Goal: Information Seeking & Learning: Learn about a topic

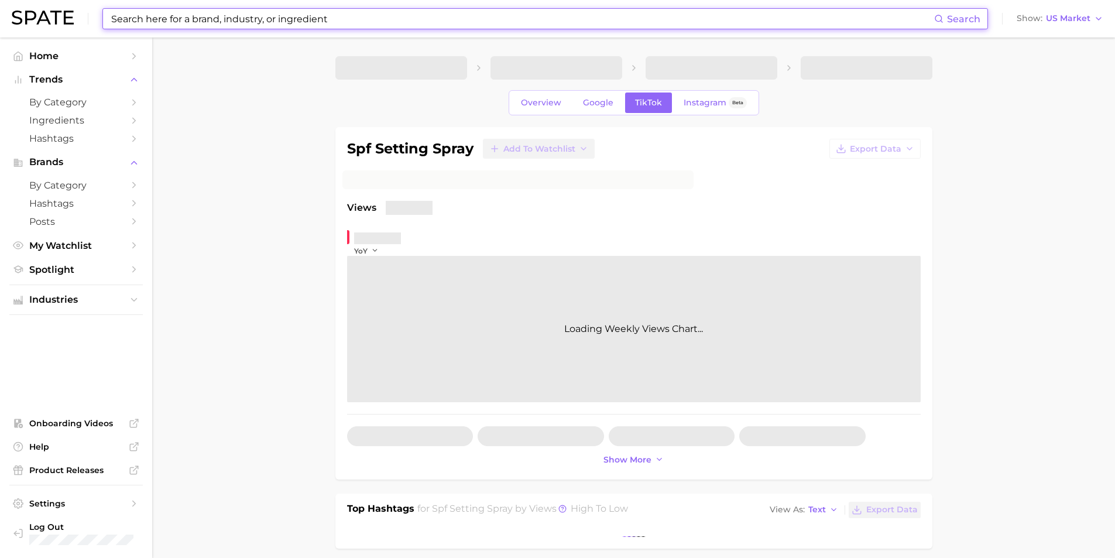
click at [322, 19] on input at bounding box center [522, 19] width 824 height 20
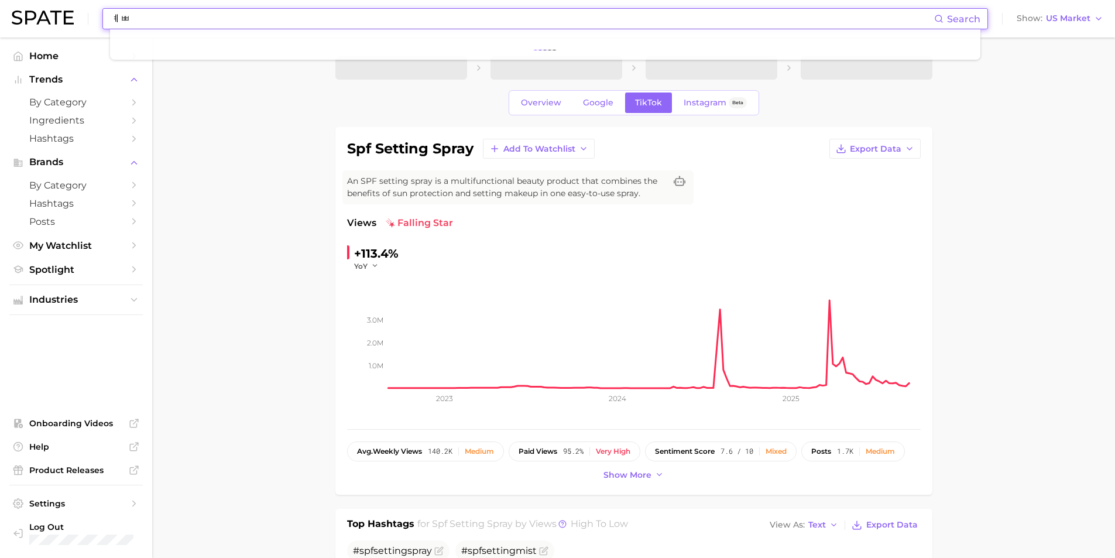
type input "ㅖ"
type input "PQQ"
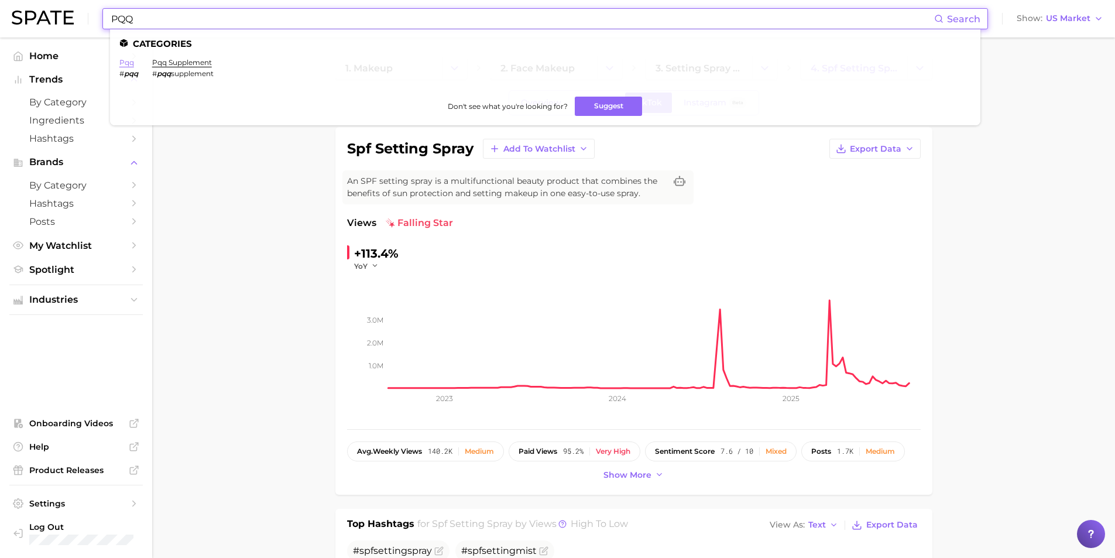
click at [130, 66] on link "pqq" at bounding box center [126, 62] width 15 height 9
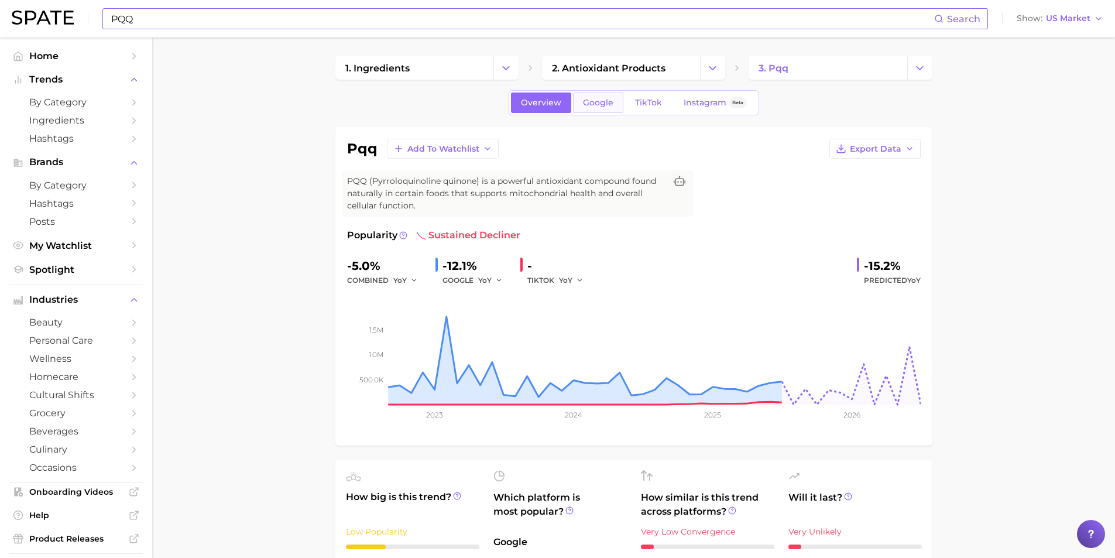
click at [600, 106] on span "Google" at bounding box center [598, 103] width 30 height 10
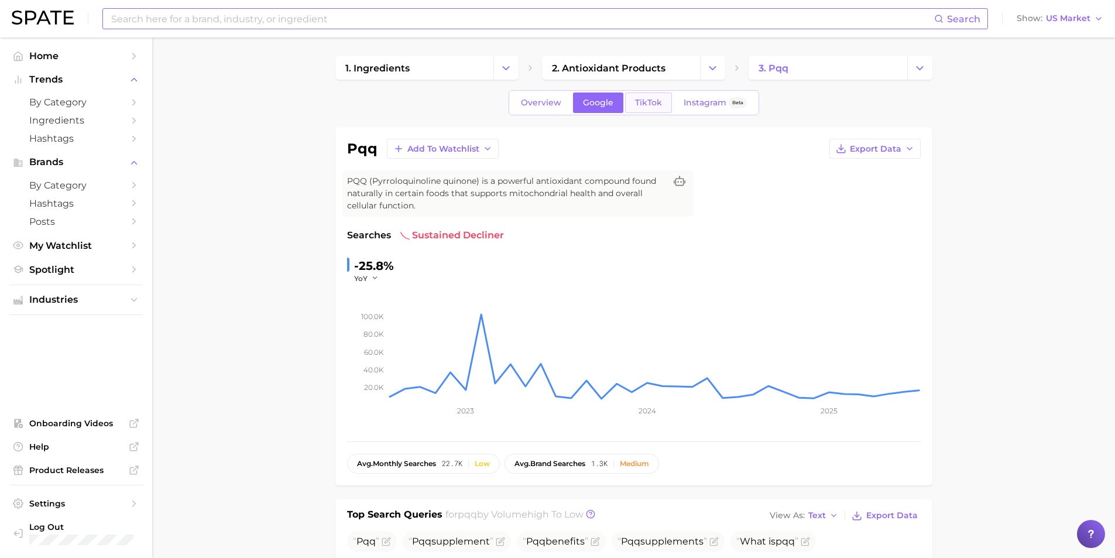
click at [652, 100] on span "TikTok" at bounding box center [648, 103] width 27 height 10
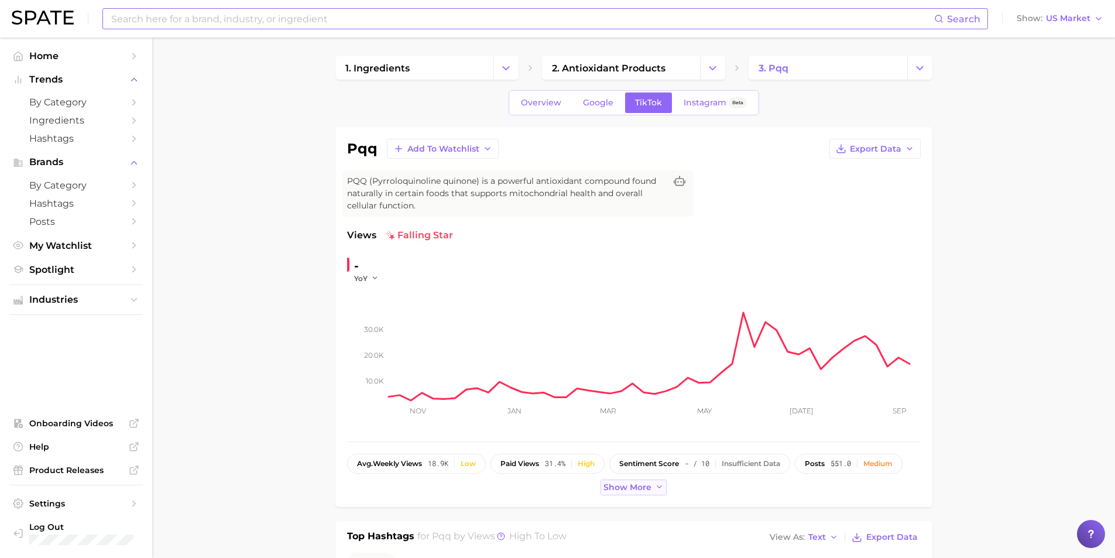
click at [655, 485] on icon at bounding box center [659, 486] width 9 height 9
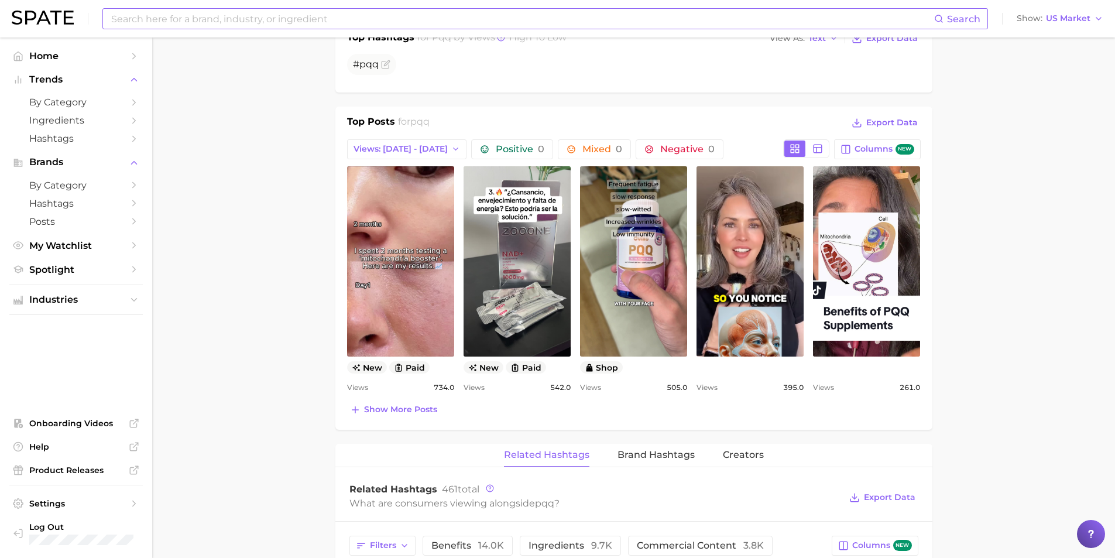
scroll to position [410, 0]
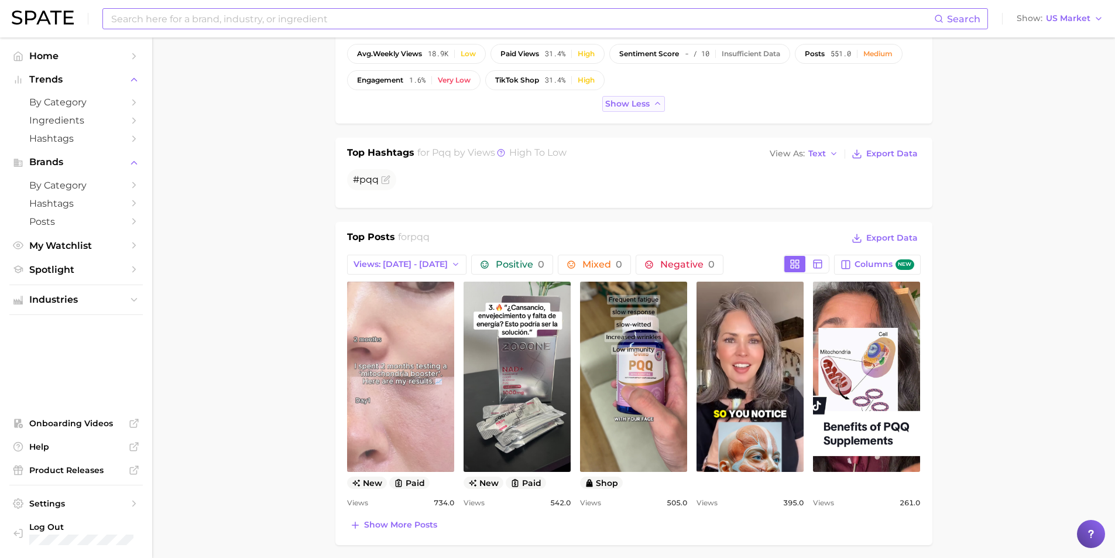
click at [411, 361] on link "view post on TikTok" at bounding box center [400, 376] width 107 height 190
click at [367, 427] on link "view post on TikTok" at bounding box center [400, 376] width 107 height 190
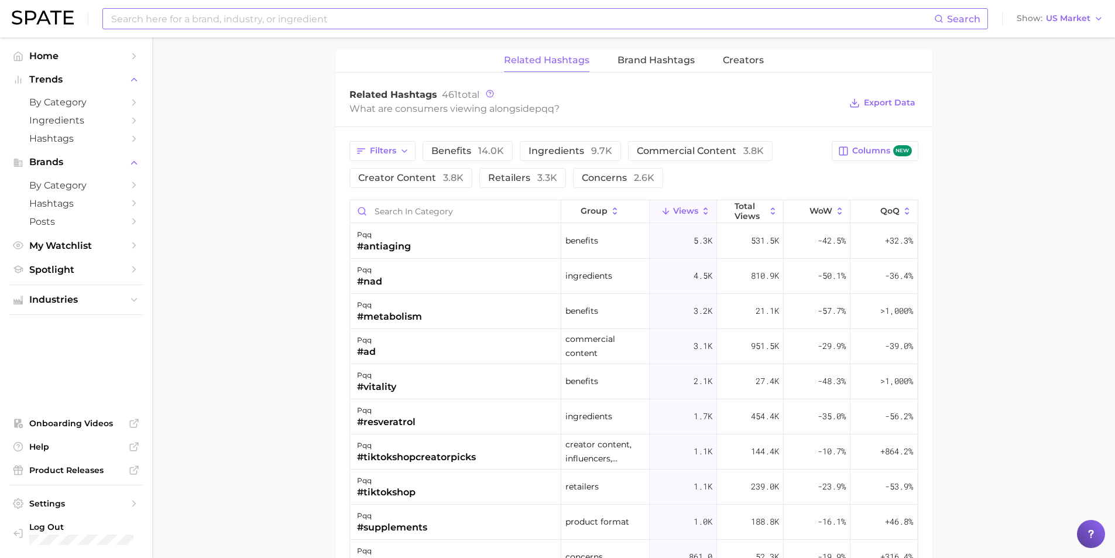
scroll to position [936, 0]
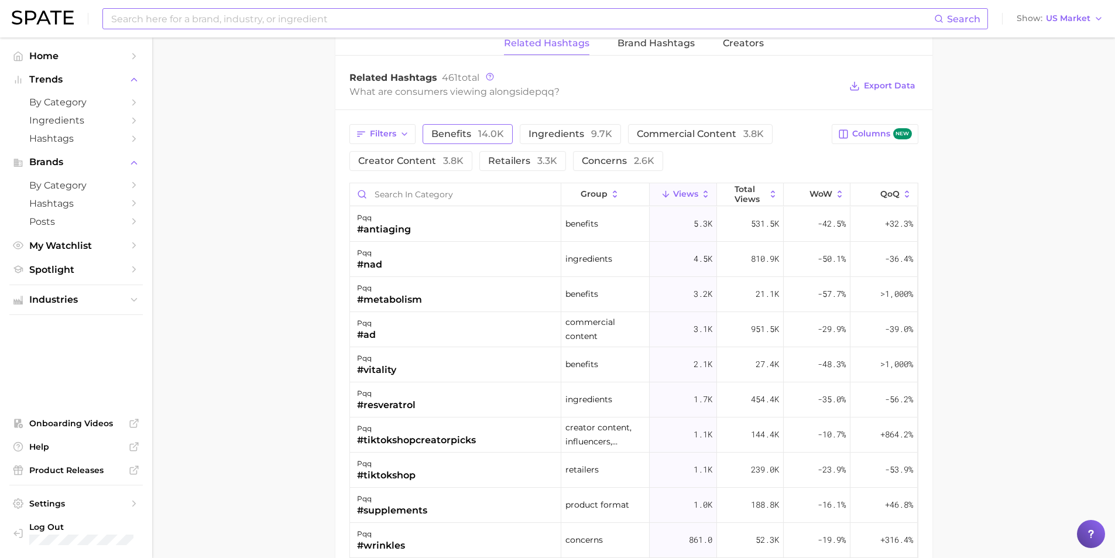
click at [479, 136] on span "14.0k" at bounding box center [491, 133] width 26 height 11
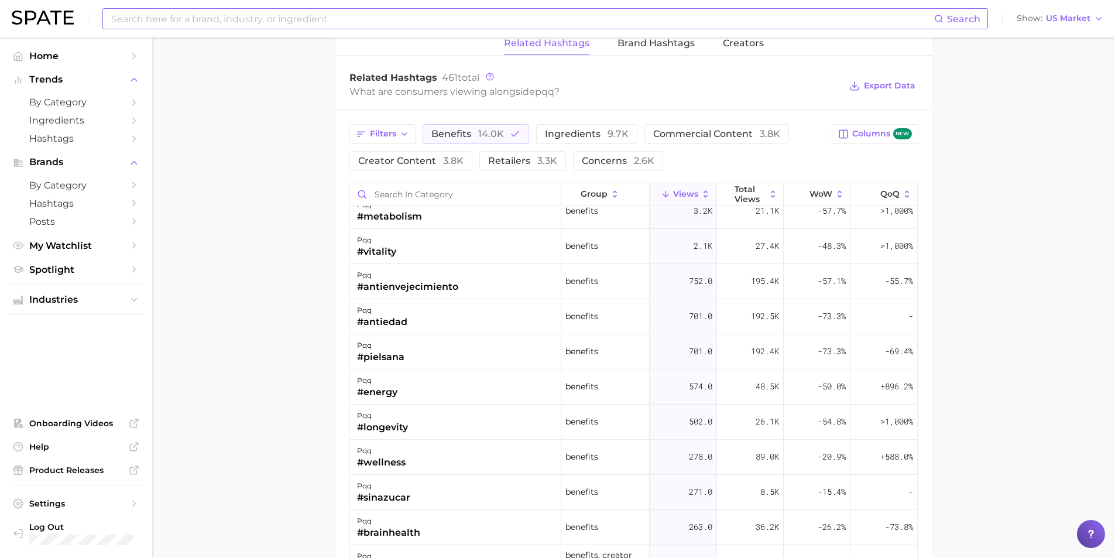
scroll to position [0, 0]
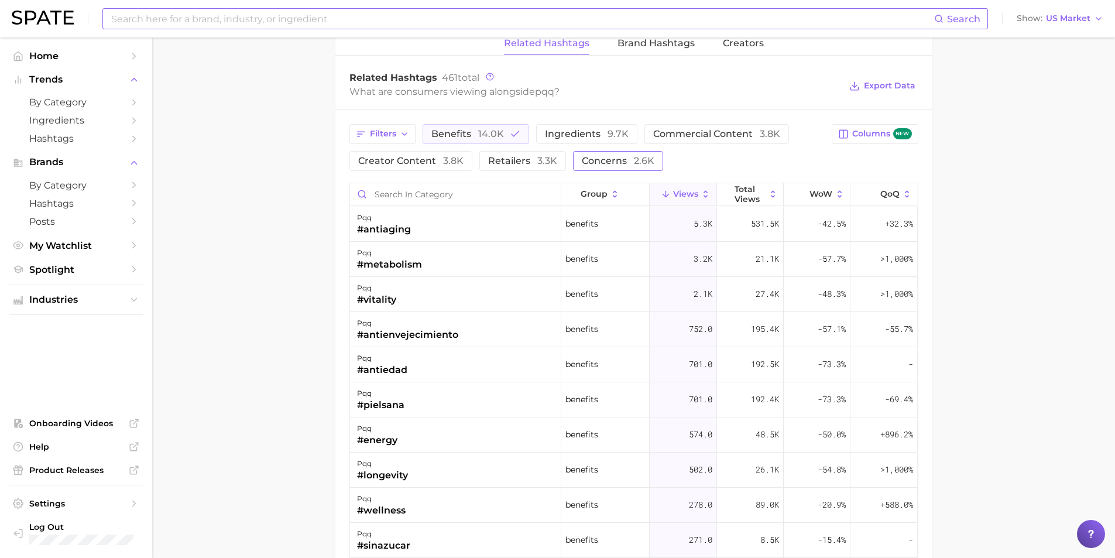
click at [600, 166] on span "concerns 2.6k" at bounding box center [618, 160] width 73 height 9
click at [607, 159] on span "concerns 2.6k" at bounding box center [618, 160] width 73 height 9
click at [490, 129] on span "14.0k" at bounding box center [491, 133] width 26 height 11
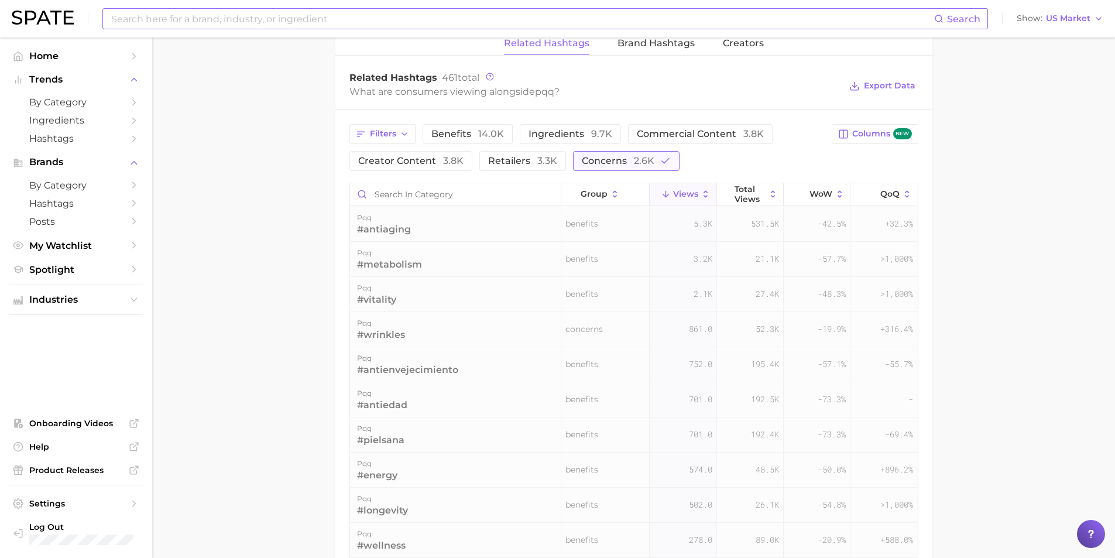
click at [597, 160] on span "concerns 2.6k" at bounding box center [618, 160] width 73 height 9
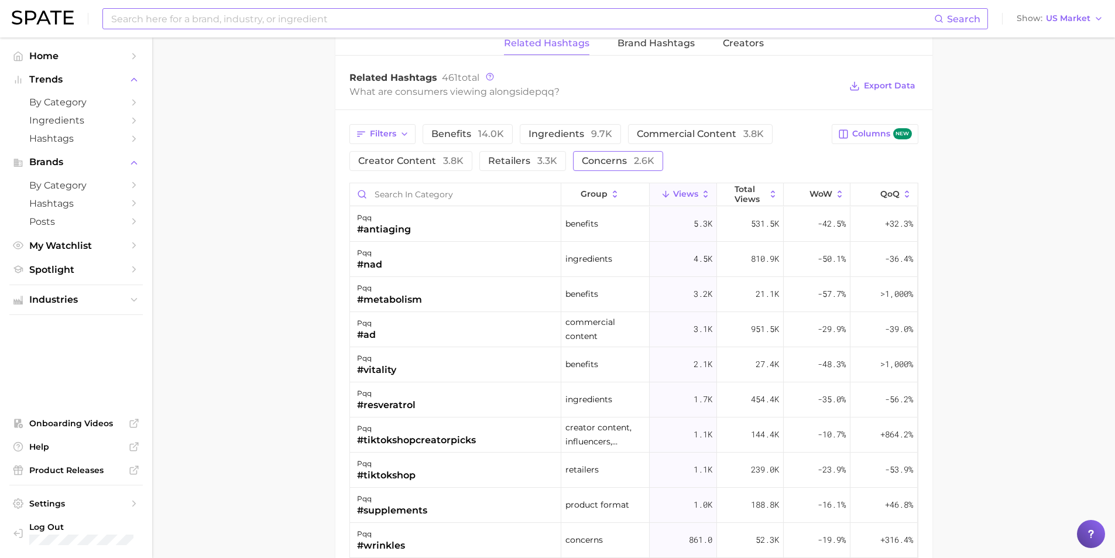
click at [599, 161] on span "concerns 2.6k" at bounding box center [618, 160] width 73 height 9
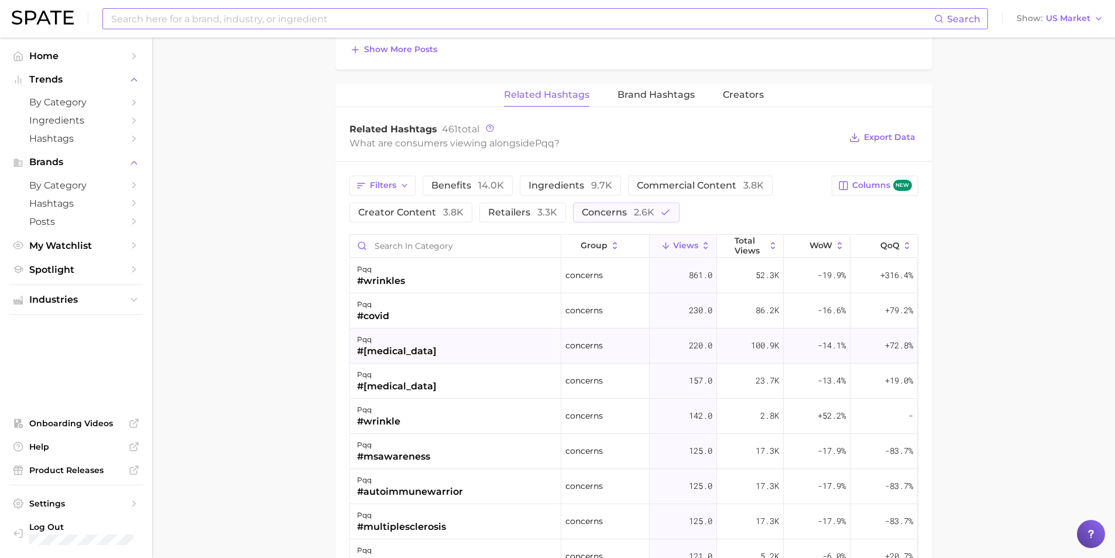
scroll to position [878, 0]
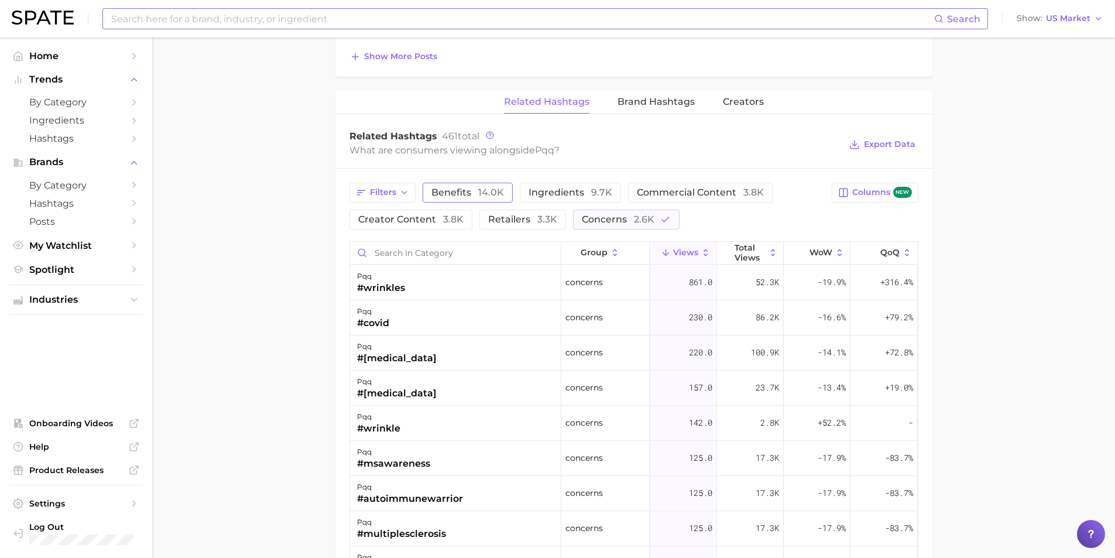
click at [480, 192] on span "14.0k" at bounding box center [491, 192] width 26 height 11
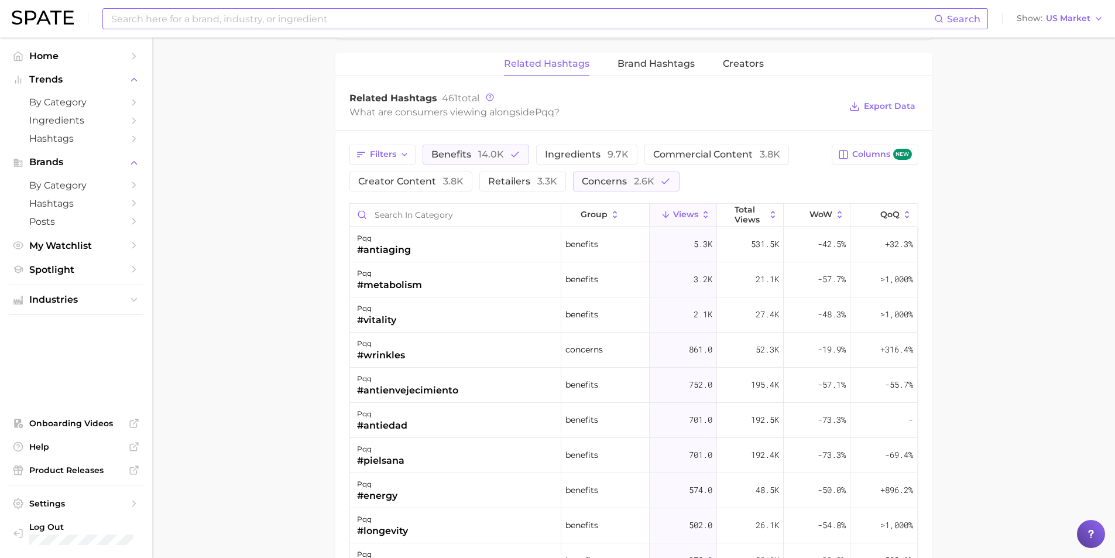
scroll to position [936, 0]
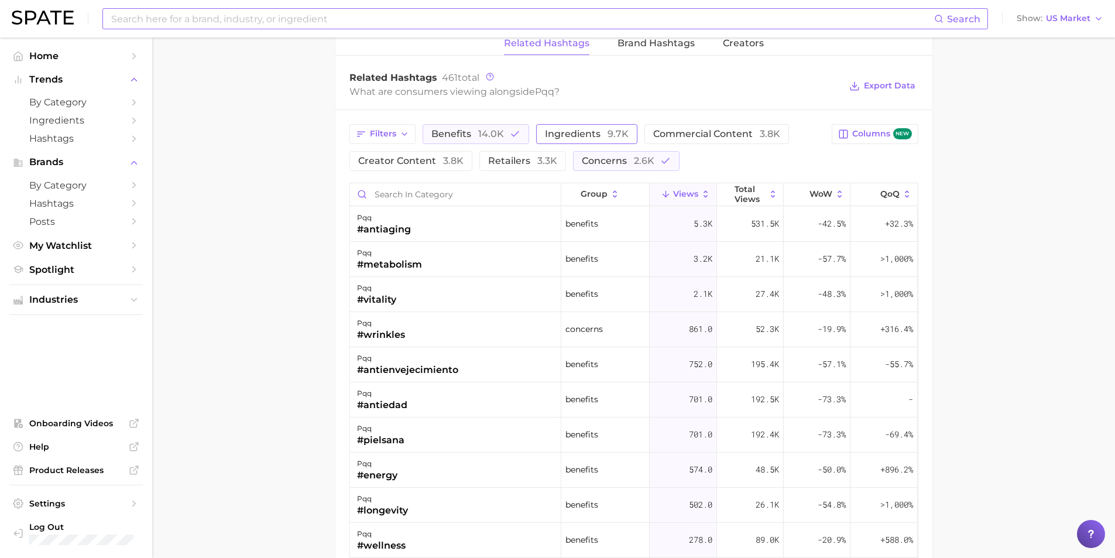
click at [576, 141] on button "ingredients 9.7k" at bounding box center [586, 134] width 101 height 20
click at [576, 141] on button "ingredients 9.7k" at bounding box center [595, 134] width 118 height 20
click at [446, 163] on span "3.8k" at bounding box center [453, 160] width 20 height 11
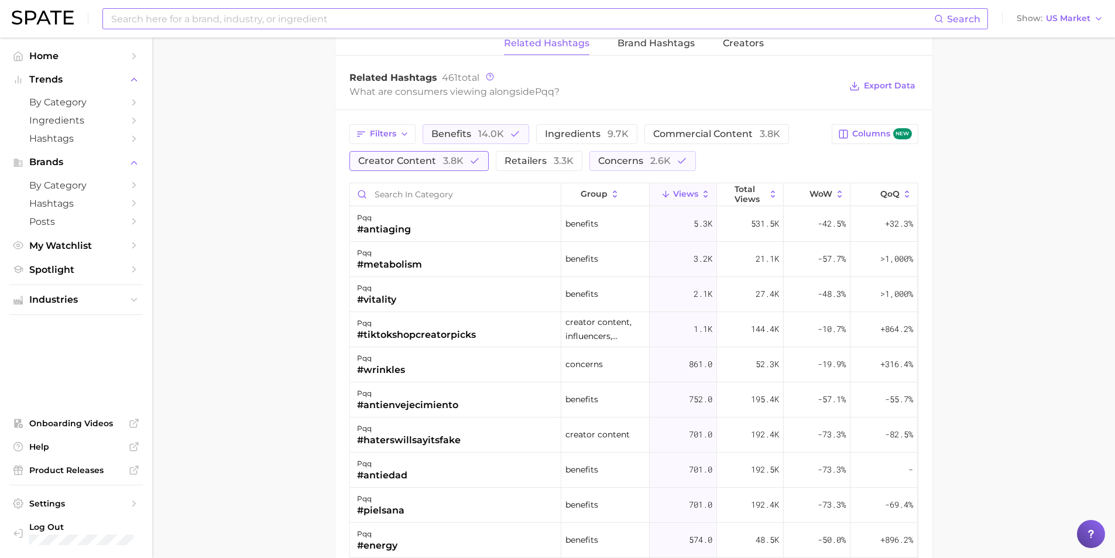
click at [446, 163] on span "3.8k" at bounding box center [453, 160] width 20 height 11
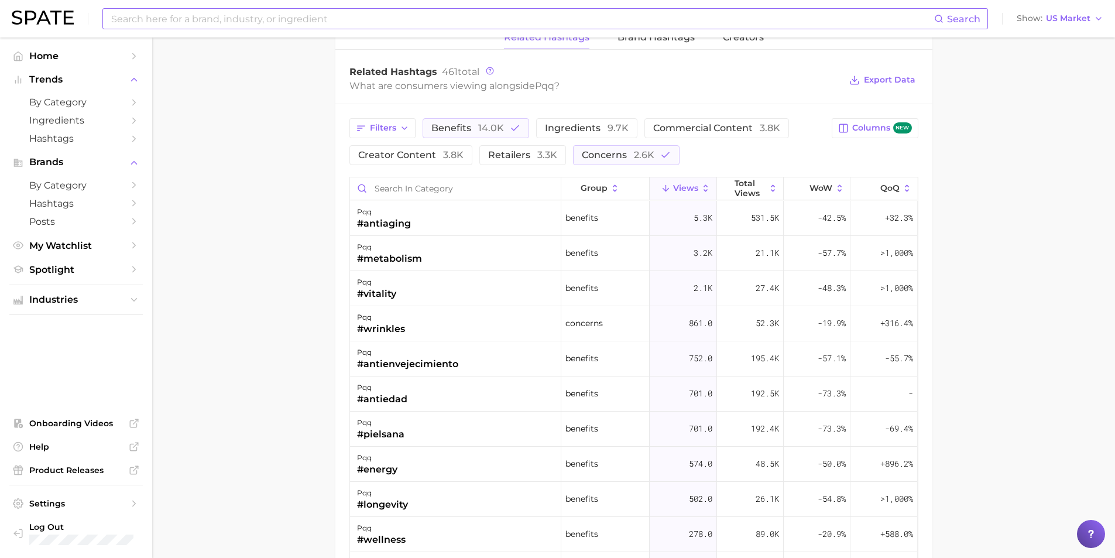
scroll to position [899, 0]
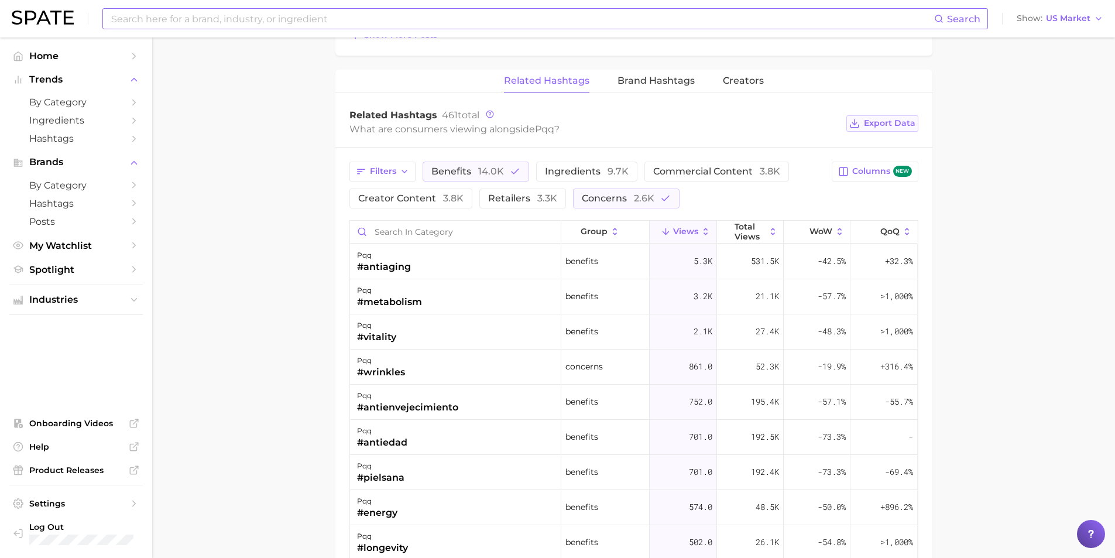
click at [890, 127] on span "Export Data" at bounding box center [889, 123] width 51 height 10
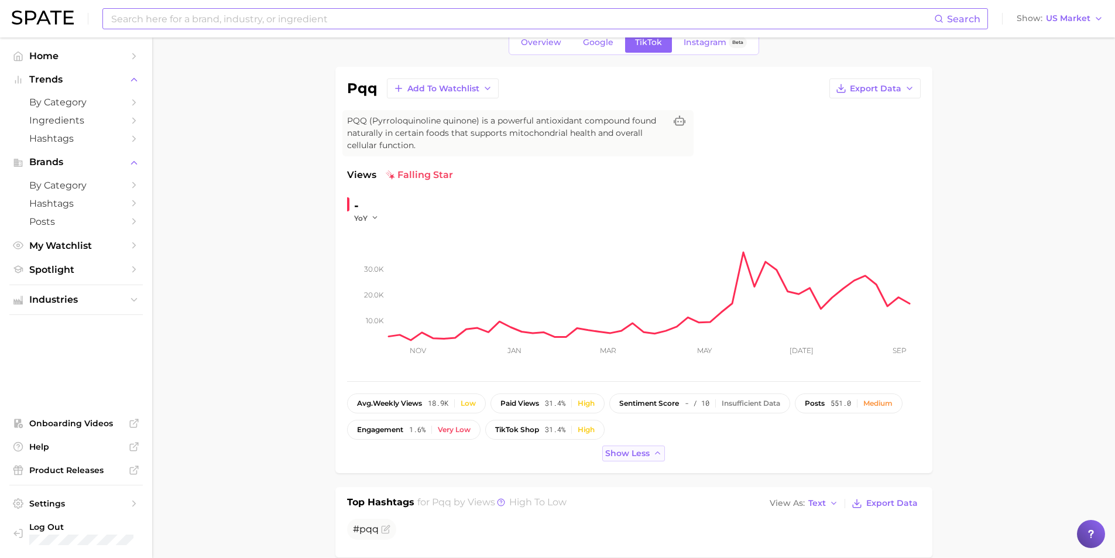
scroll to position [0, 0]
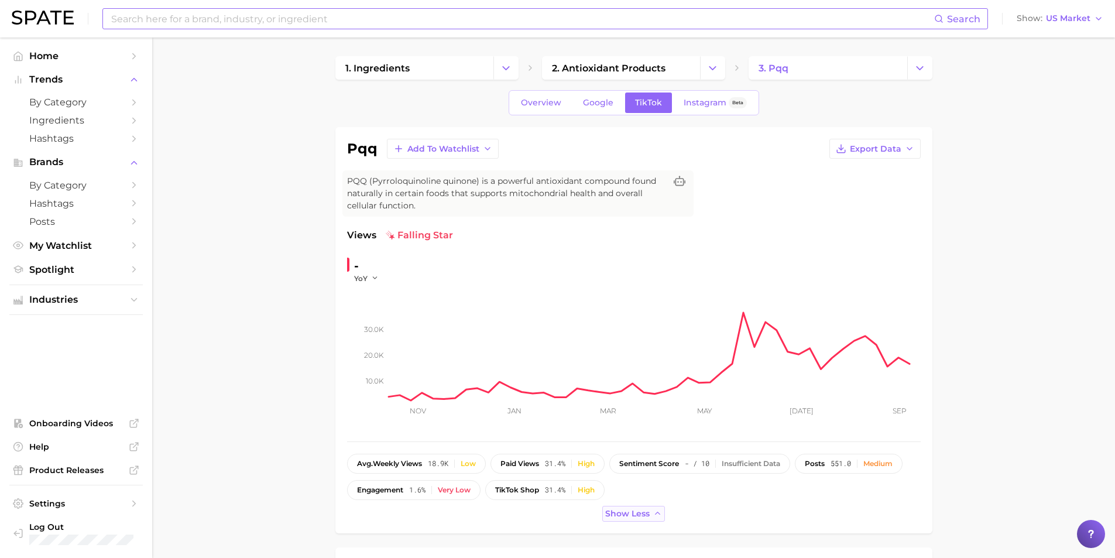
click at [711, 109] on link "Instagram Beta" at bounding box center [714, 102] width 83 height 20
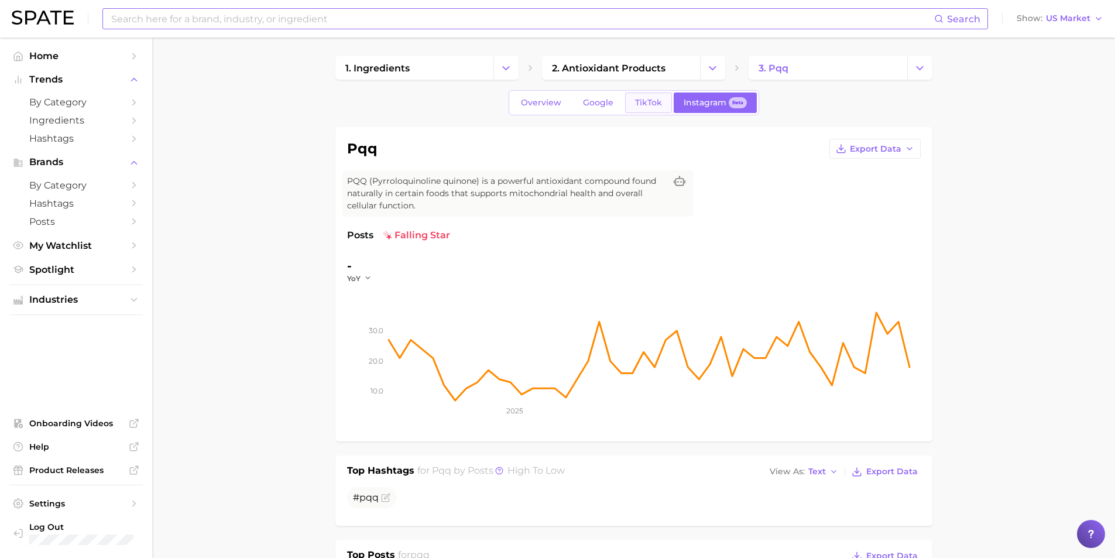
click at [655, 109] on link "TikTok" at bounding box center [648, 102] width 47 height 20
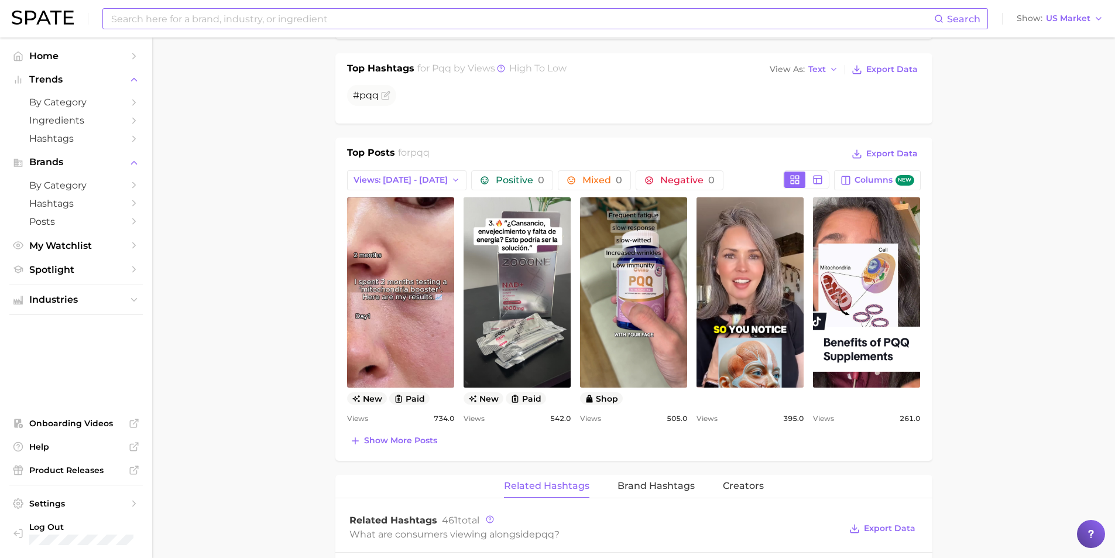
scroll to position [468, 0]
click at [438, 178] on span "Views: [DATE] - [DATE]" at bounding box center [400, 179] width 94 height 10
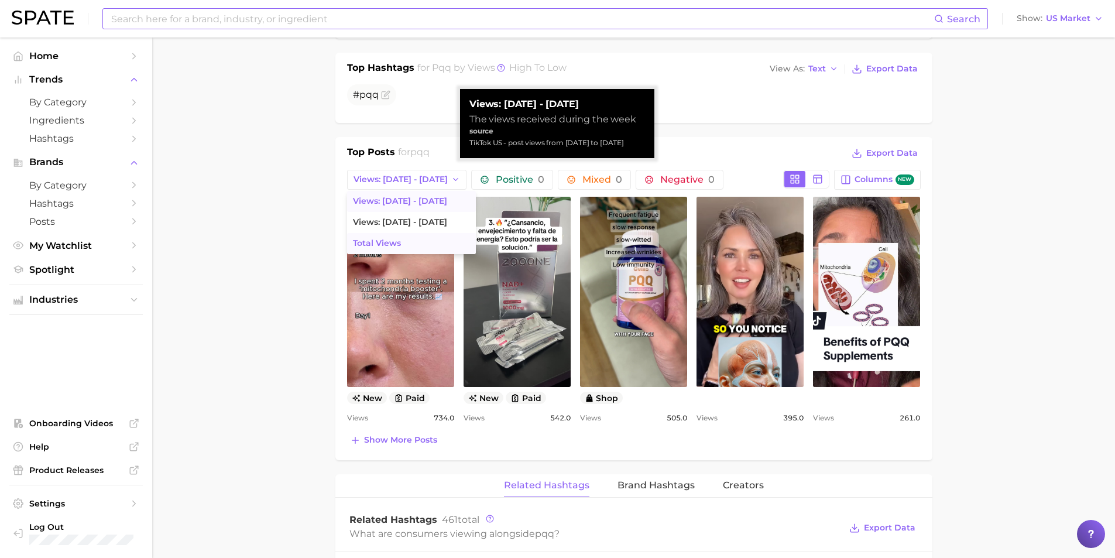
click at [400, 237] on button "Total Views" at bounding box center [411, 243] width 129 height 21
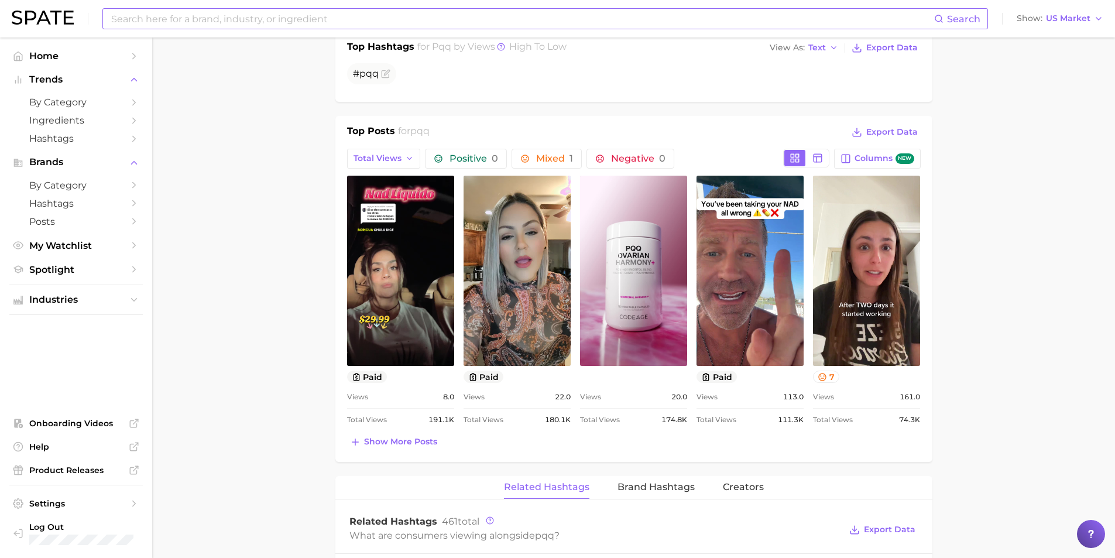
scroll to position [527, 0]
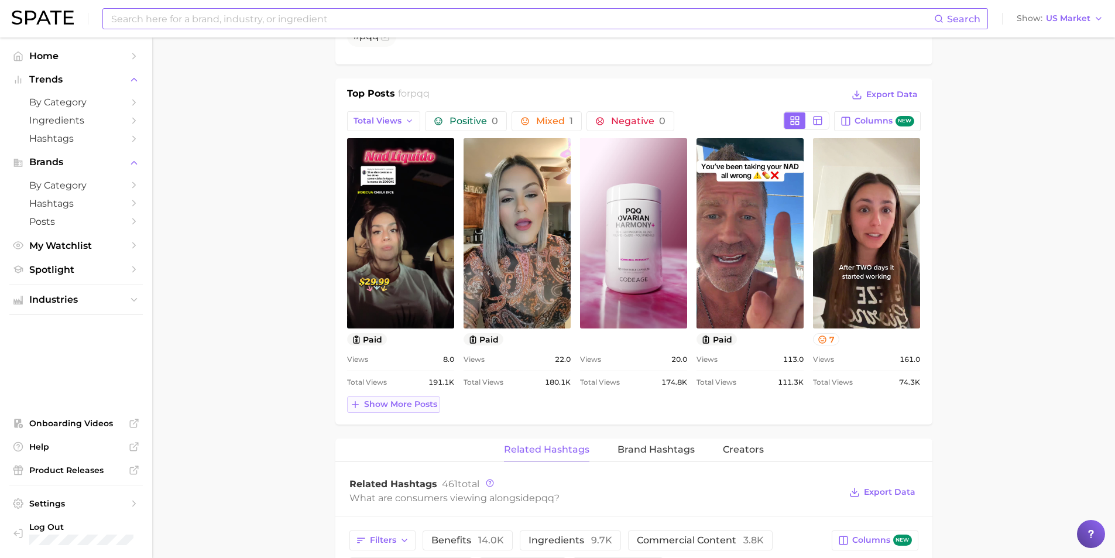
click at [356, 403] on icon at bounding box center [355, 404] width 11 height 11
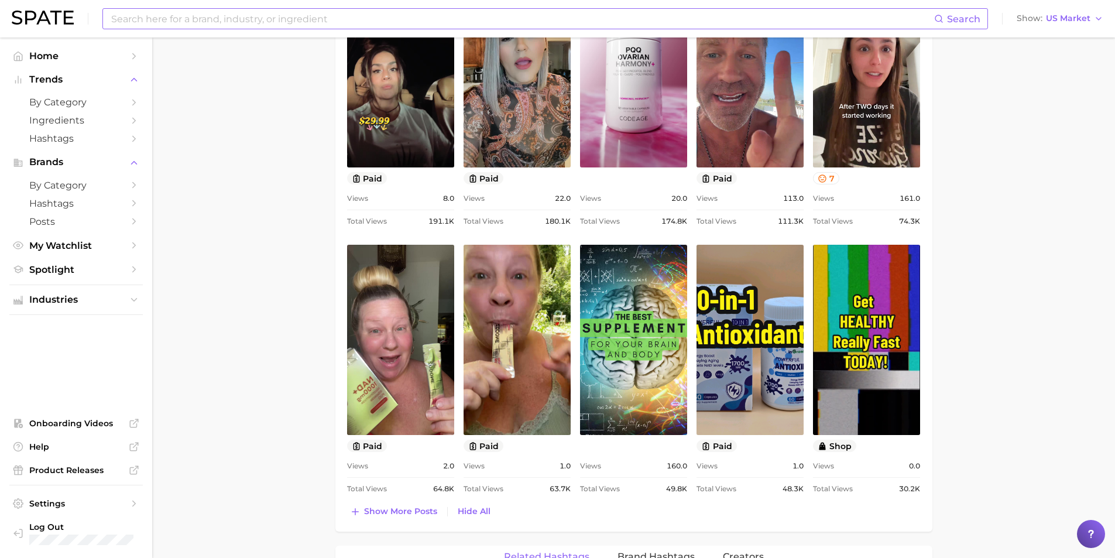
scroll to position [761, 0]
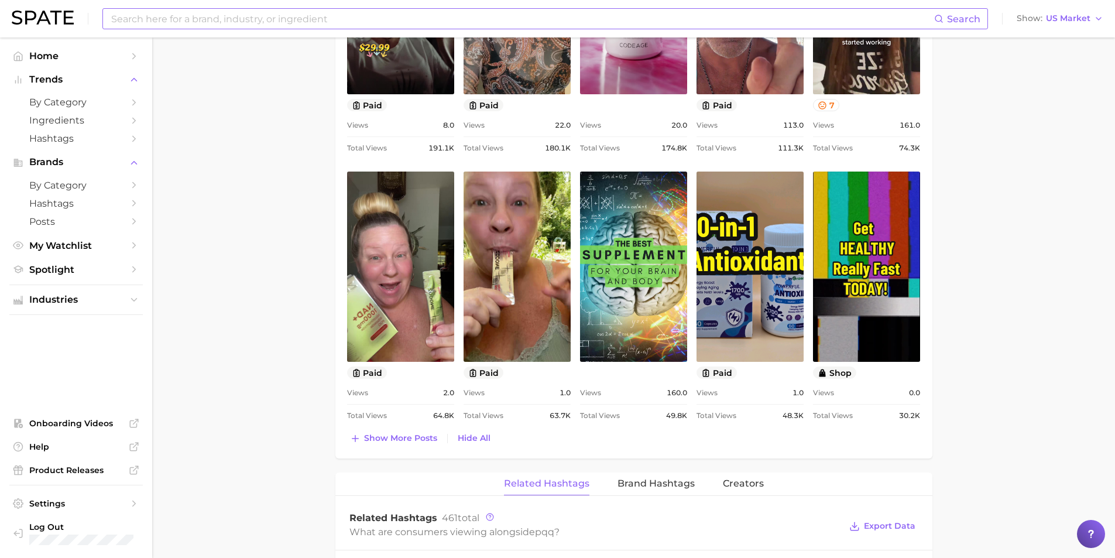
click at [386, 450] on div "Top Posts for pqq Export Data Total Views Positive 0 Mixed 1 Negative 0 Columns…" at bounding box center [633, 151] width 597 height 614
click at [386, 446] on button "Show more posts" at bounding box center [393, 438] width 93 height 16
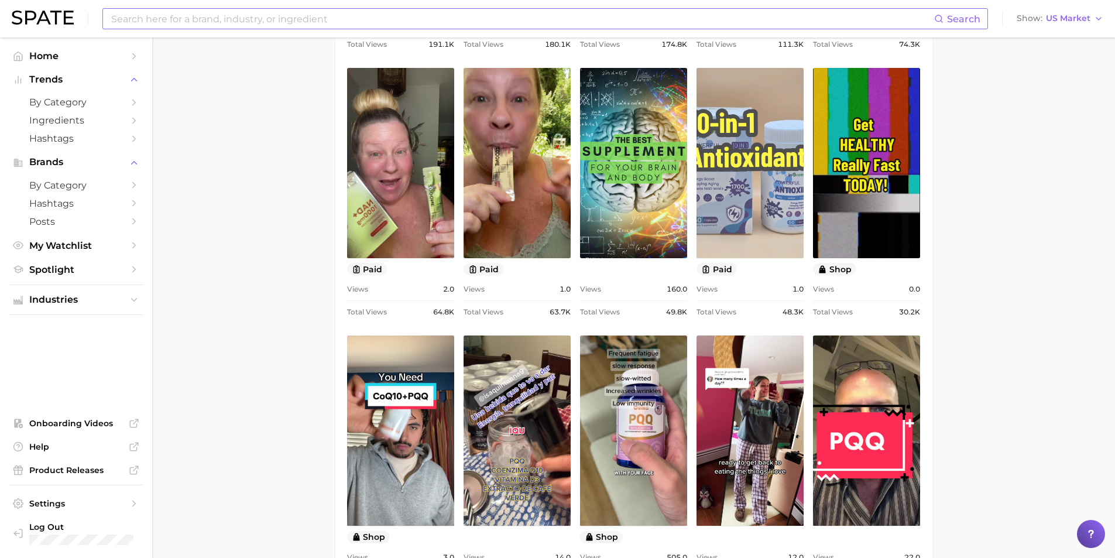
scroll to position [878, 0]
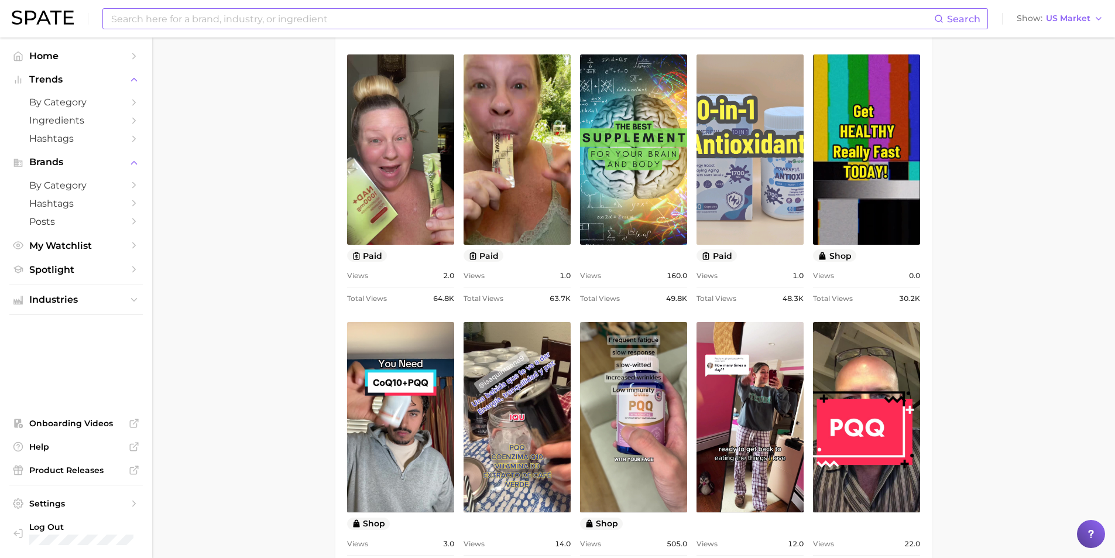
click at [757, 346] on link "view post on TikTok" at bounding box center [749, 417] width 107 height 190
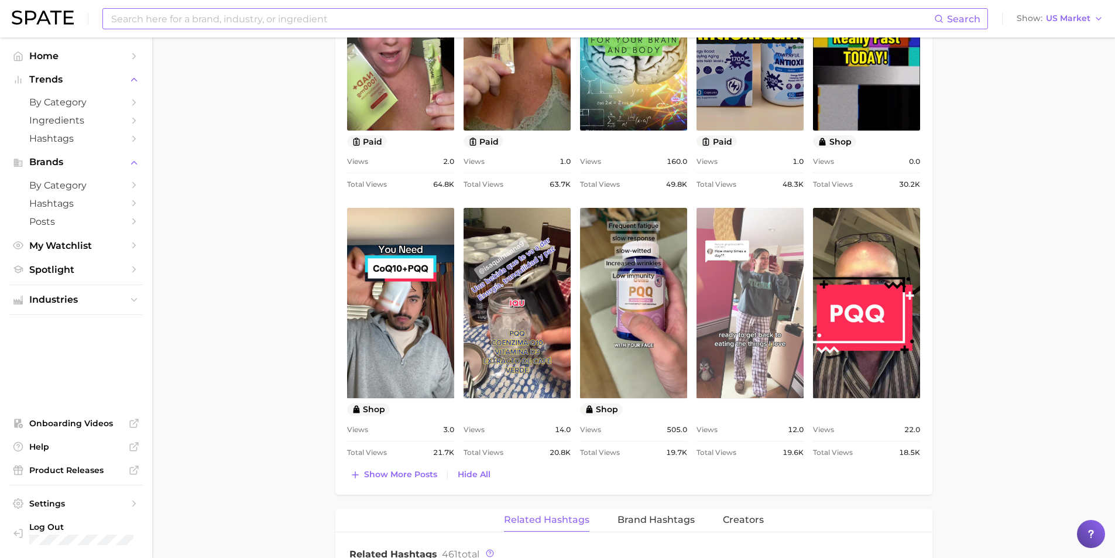
scroll to position [1170, 0]
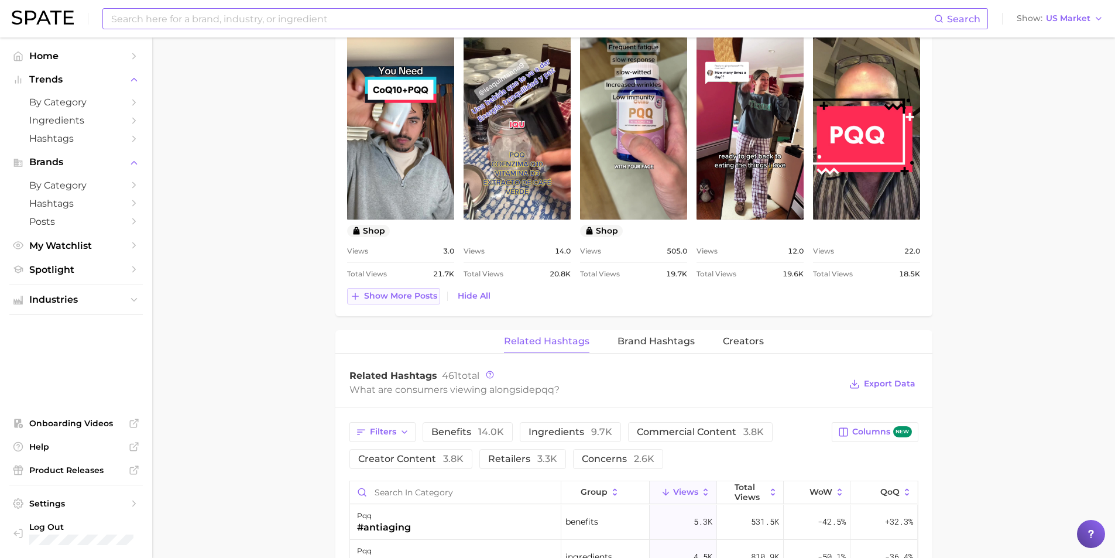
click at [372, 295] on span "Show more posts" at bounding box center [400, 296] width 73 height 10
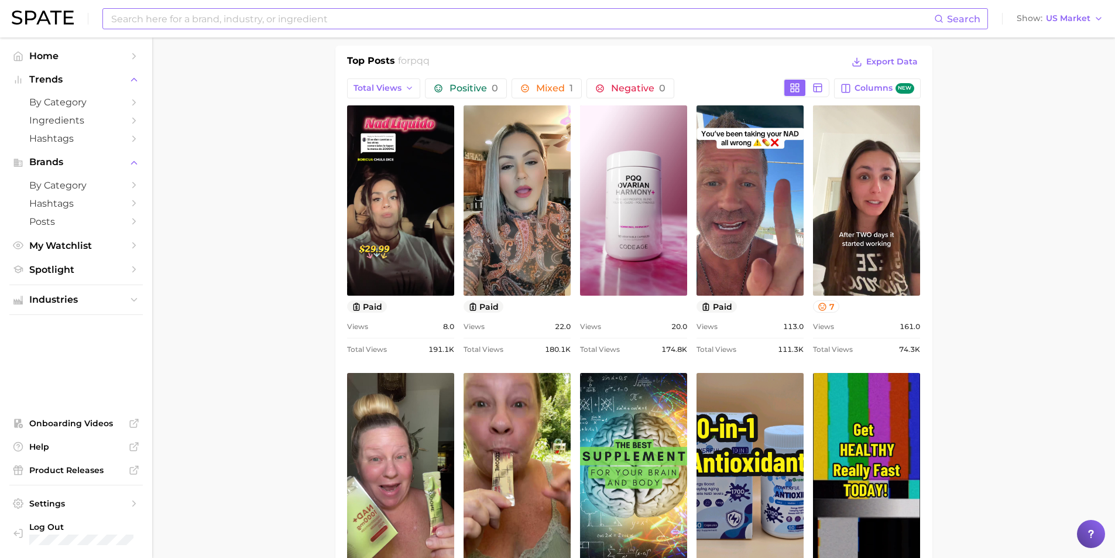
scroll to position [468, 0]
